Goal: Navigation & Orientation: Find specific page/section

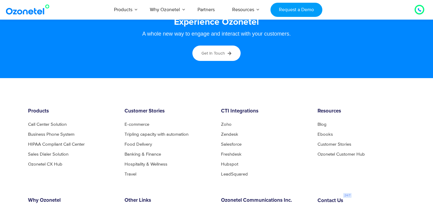
scroll to position [3339, 0]
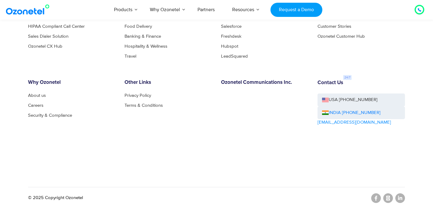
click at [73, 197] on p "© 2025 Copyright Ozonetel" at bounding box center [55, 198] width 55 height 7
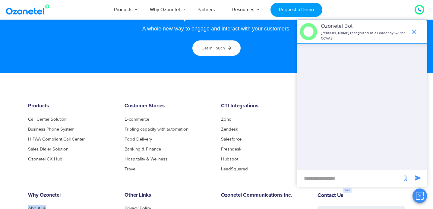
scroll to position [3339, 0]
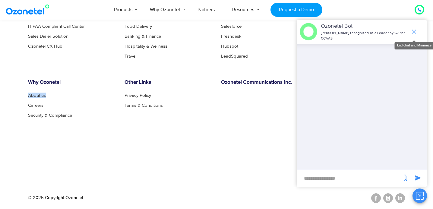
click at [412, 30] on icon "end chat or minimize" at bounding box center [414, 32] width 4 height 4
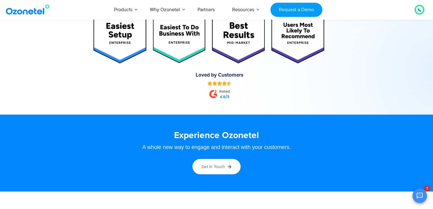
scroll to position [3097, 0]
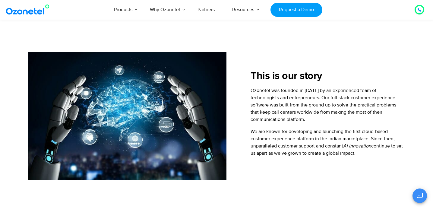
scroll to position [210, 0]
